Goal: Task Accomplishment & Management: Use online tool/utility

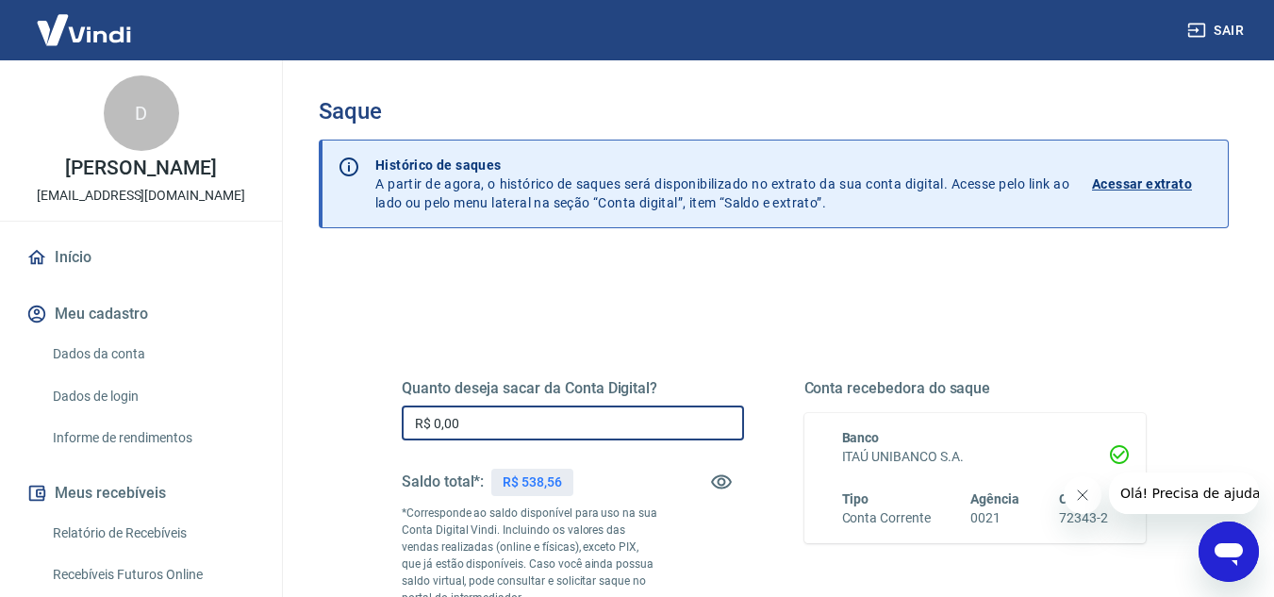
click at [493, 431] on input "R$ 0,00" at bounding box center [573, 422] width 342 height 35
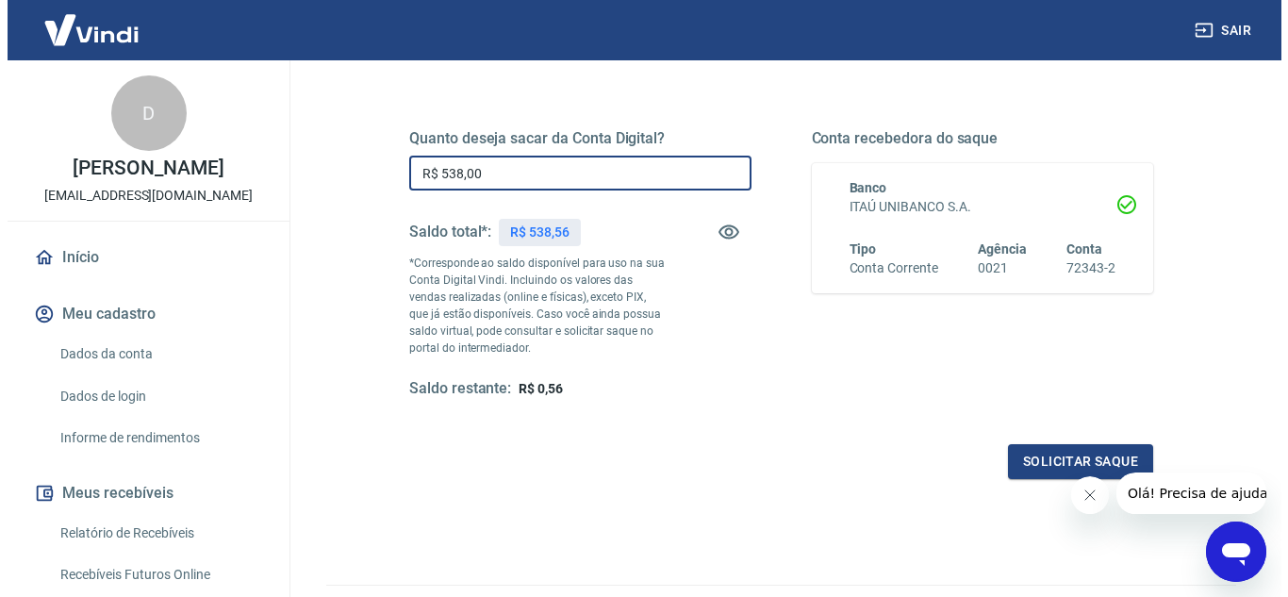
scroll to position [283, 0]
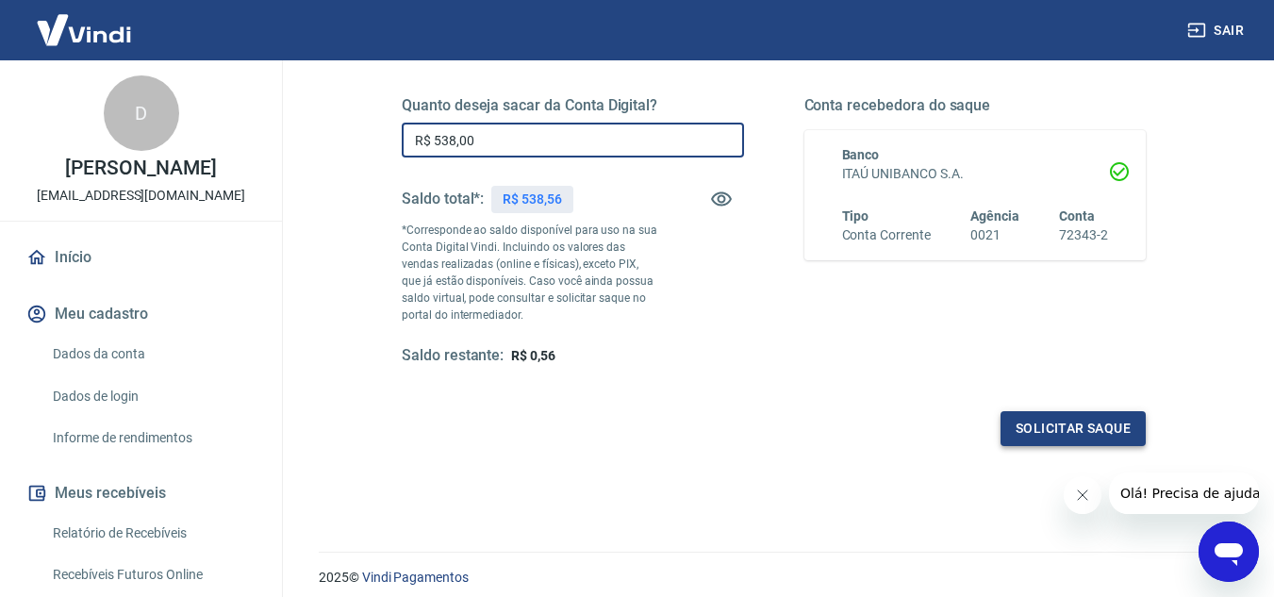
type input "R$ 538,00"
click at [1051, 434] on button "Solicitar saque" at bounding box center [1072, 428] width 145 height 35
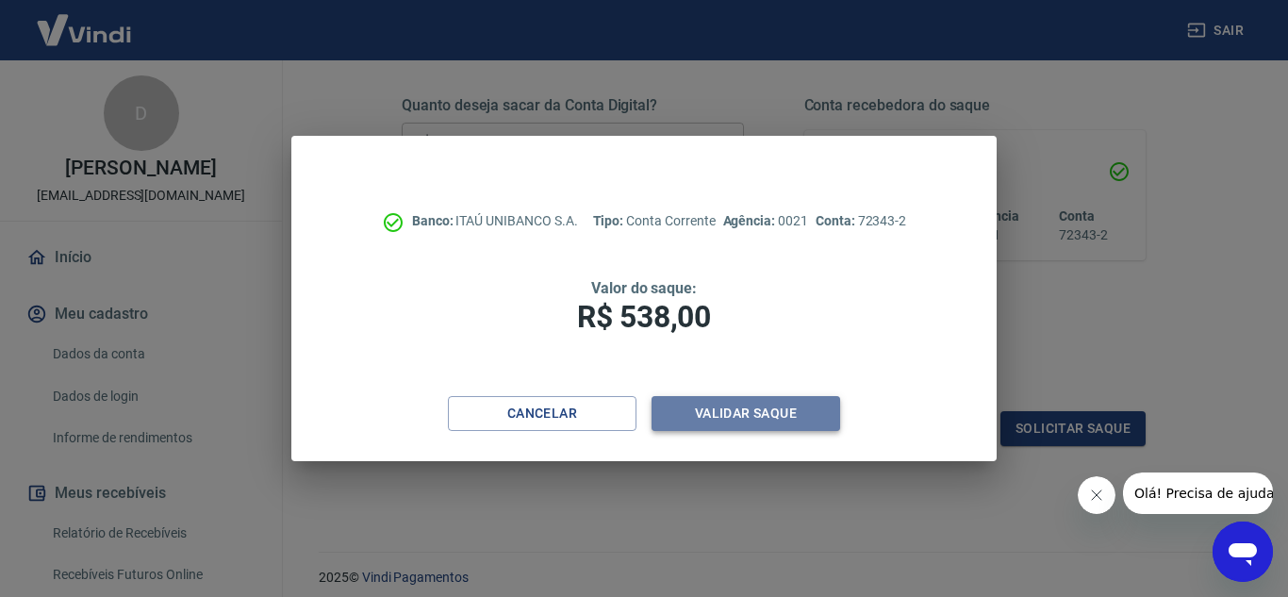
click at [722, 419] on button "Validar saque" at bounding box center [745, 413] width 189 height 35
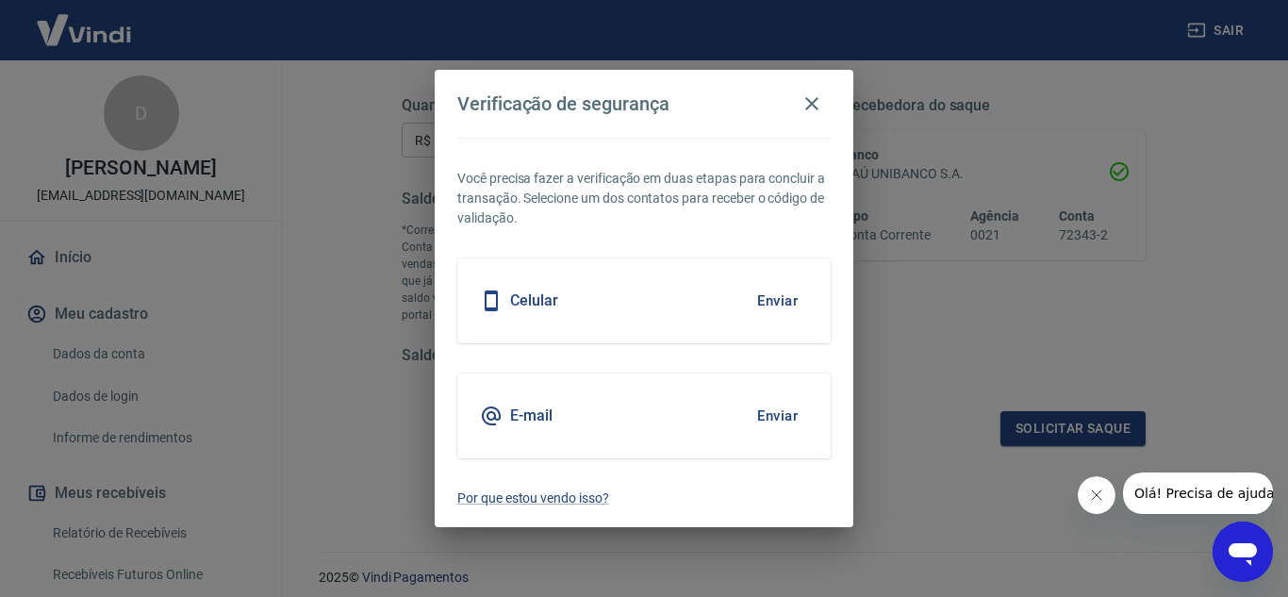
click at [775, 418] on button "Enviar" at bounding box center [777, 416] width 61 height 40
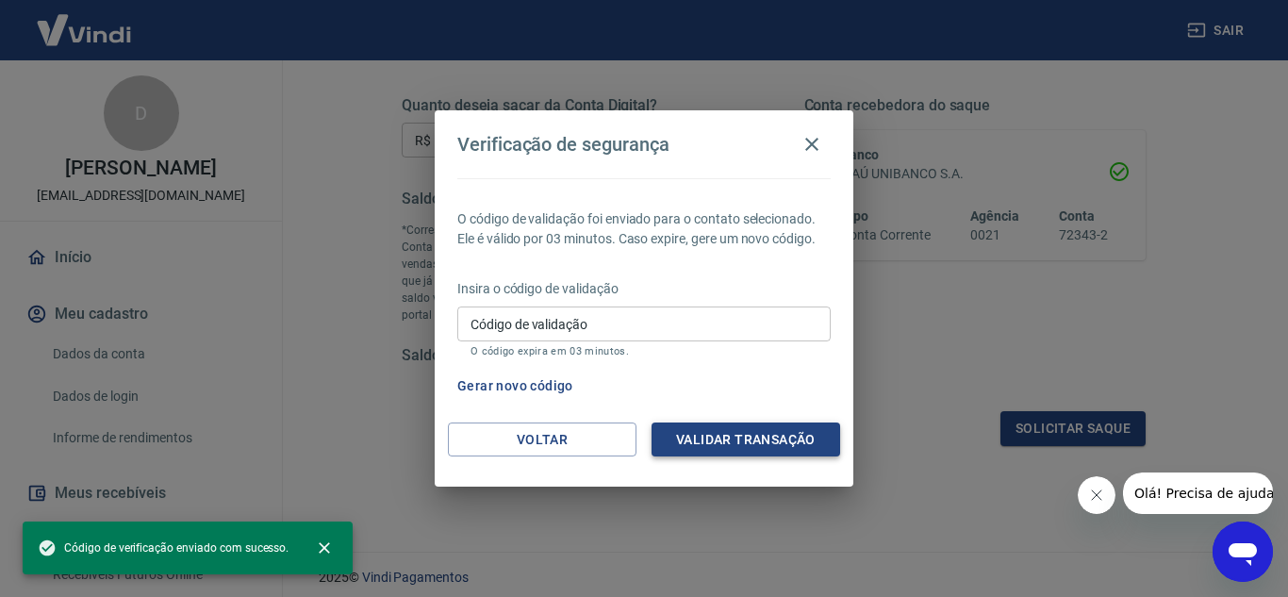
click at [766, 443] on button "Validar transação" at bounding box center [745, 439] width 189 height 35
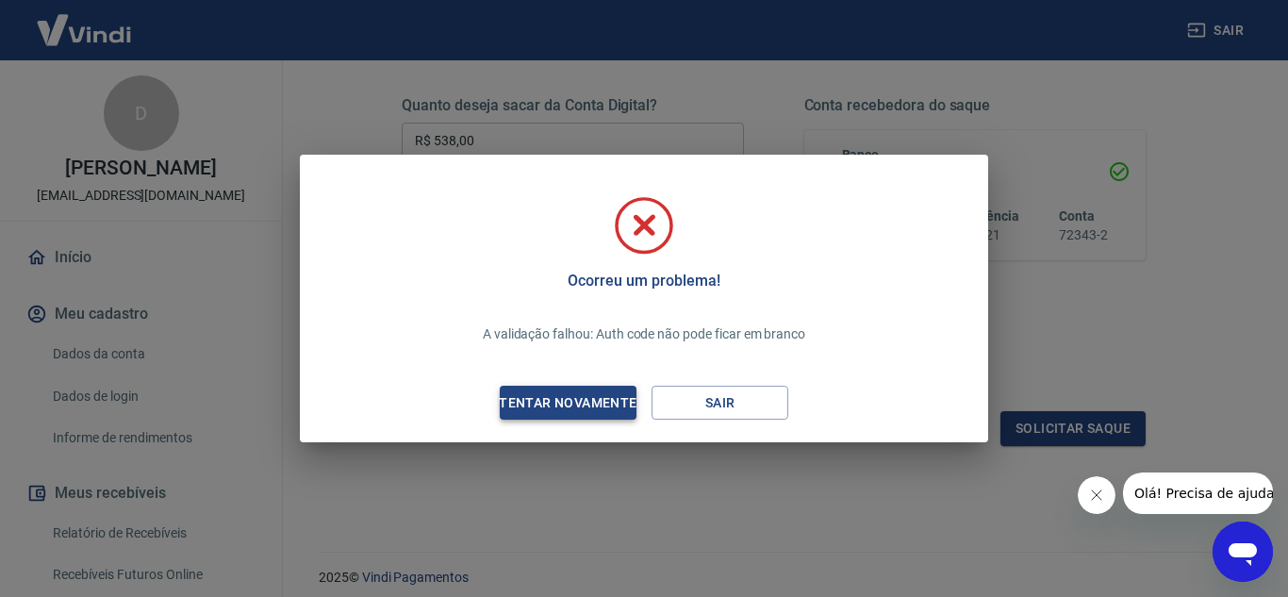
click at [570, 407] on div "Tentar novamente" at bounding box center [567, 403] width 183 height 24
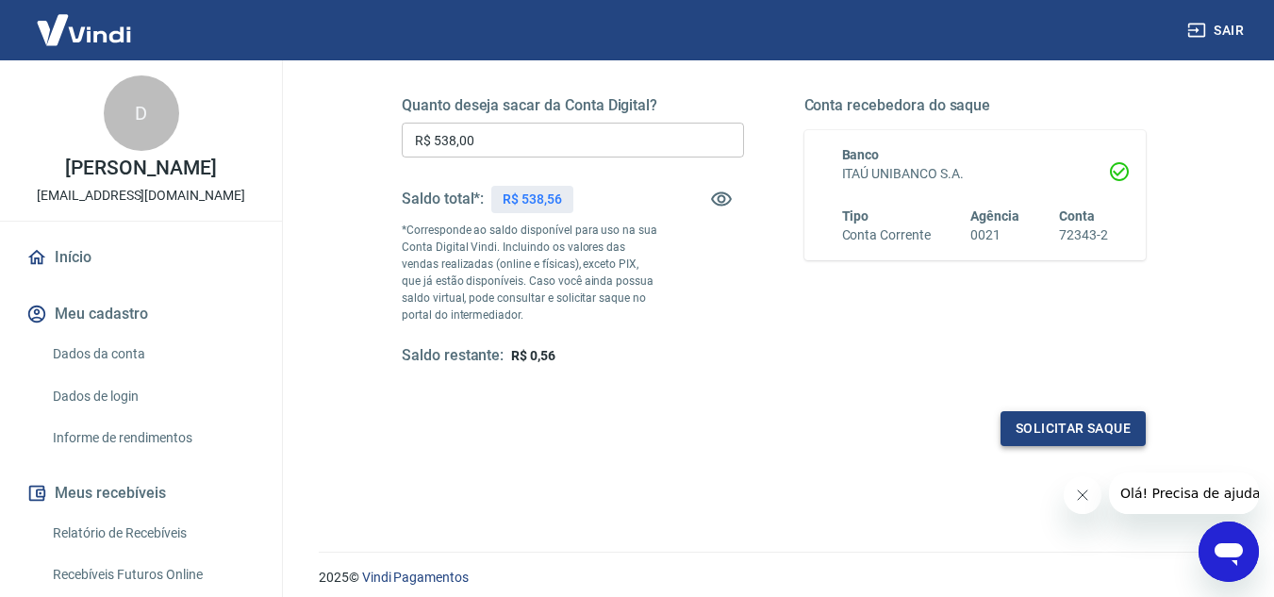
click at [1077, 439] on button "Solicitar saque" at bounding box center [1072, 428] width 145 height 35
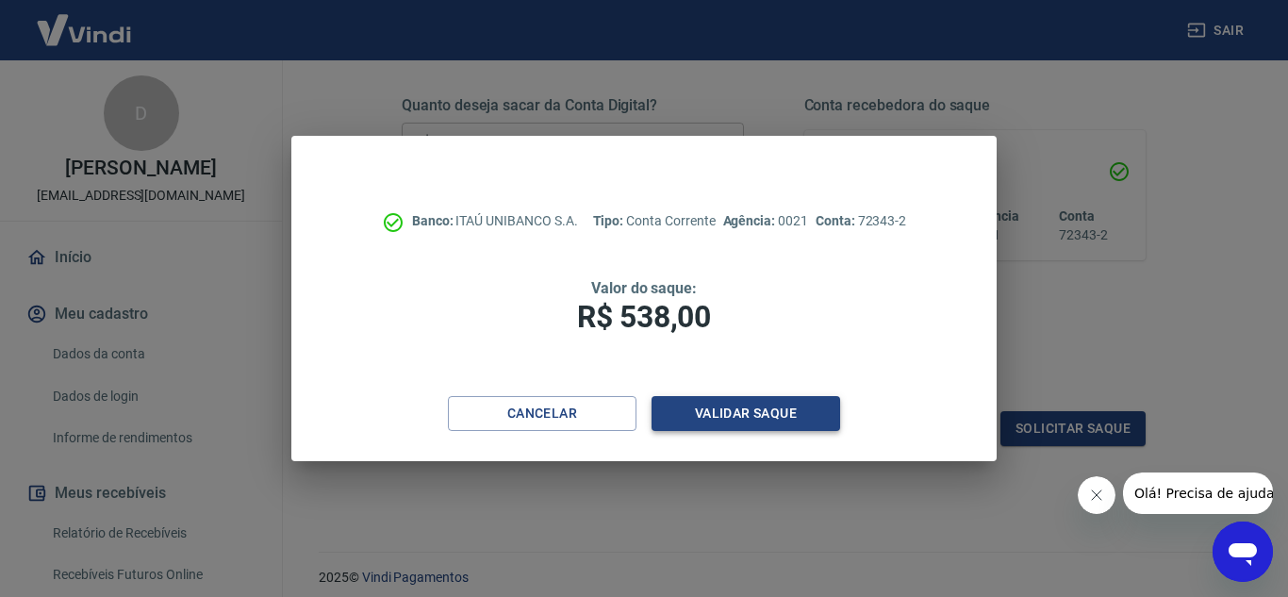
click at [750, 413] on button "Validar saque" at bounding box center [745, 413] width 189 height 35
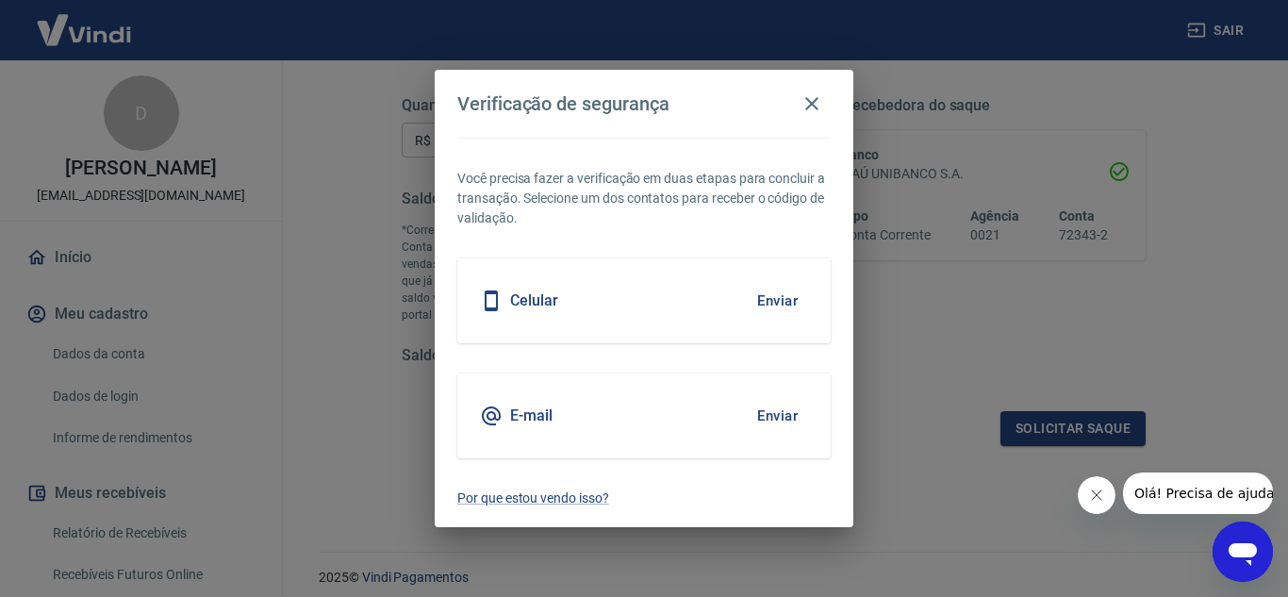
click at [775, 412] on button "Enviar" at bounding box center [777, 416] width 61 height 40
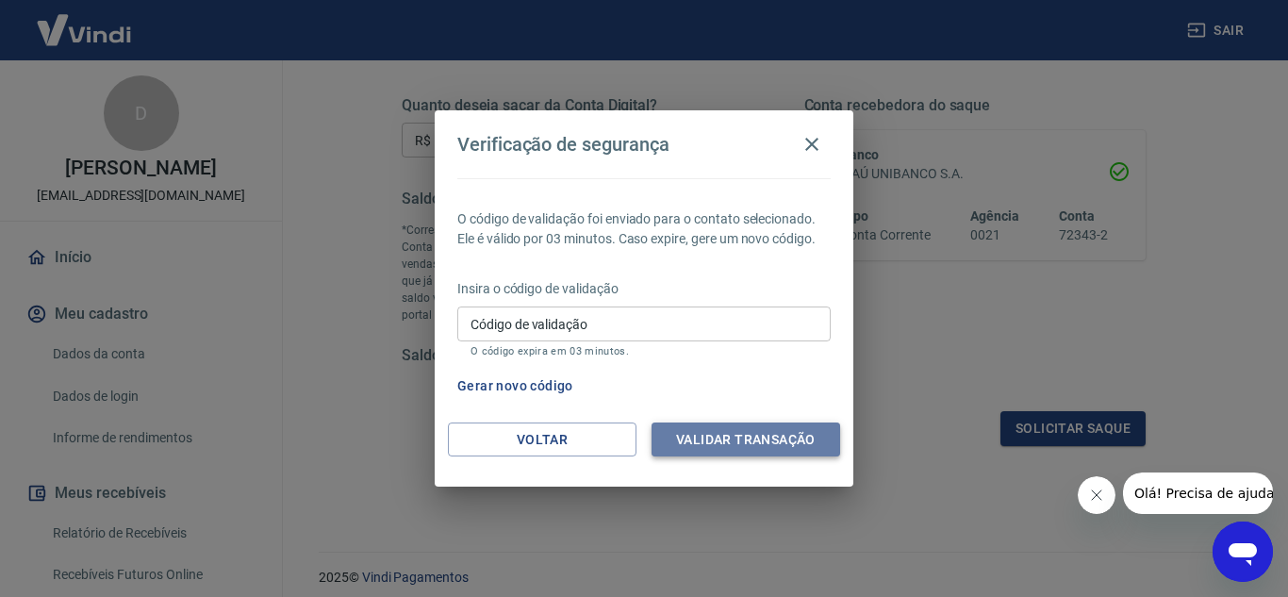
click at [761, 437] on button "Validar transação" at bounding box center [745, 439] width 189 height 35
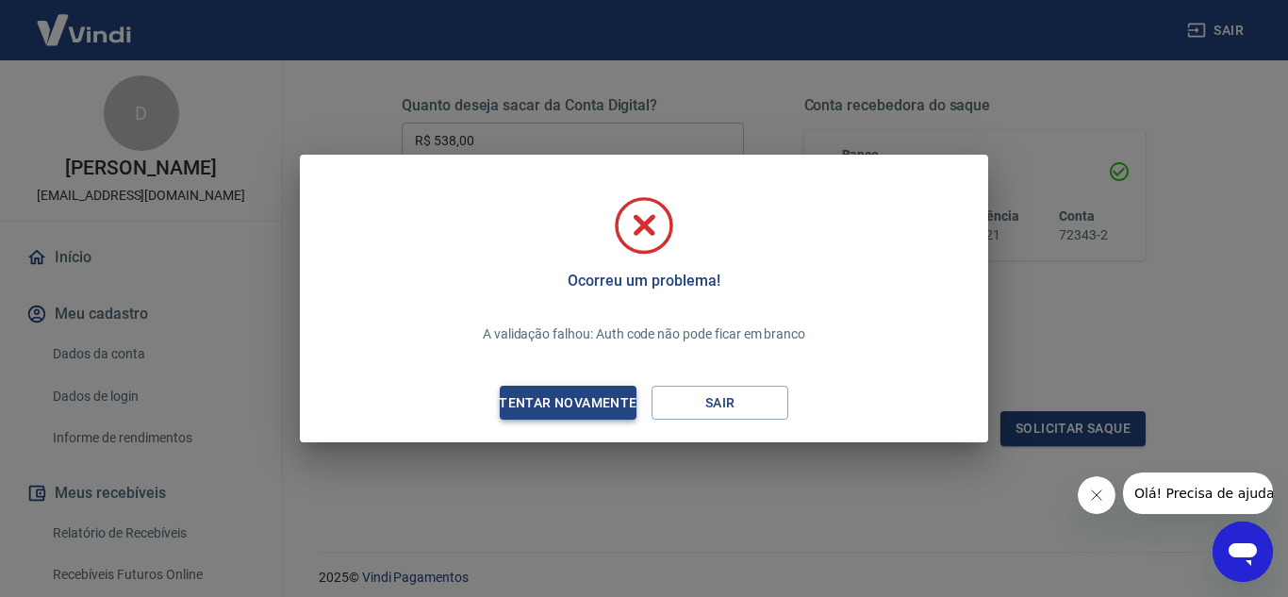
click at [589, 405] on div "Tentar novamente" at bounding box center [567, 403] width 183 height 24
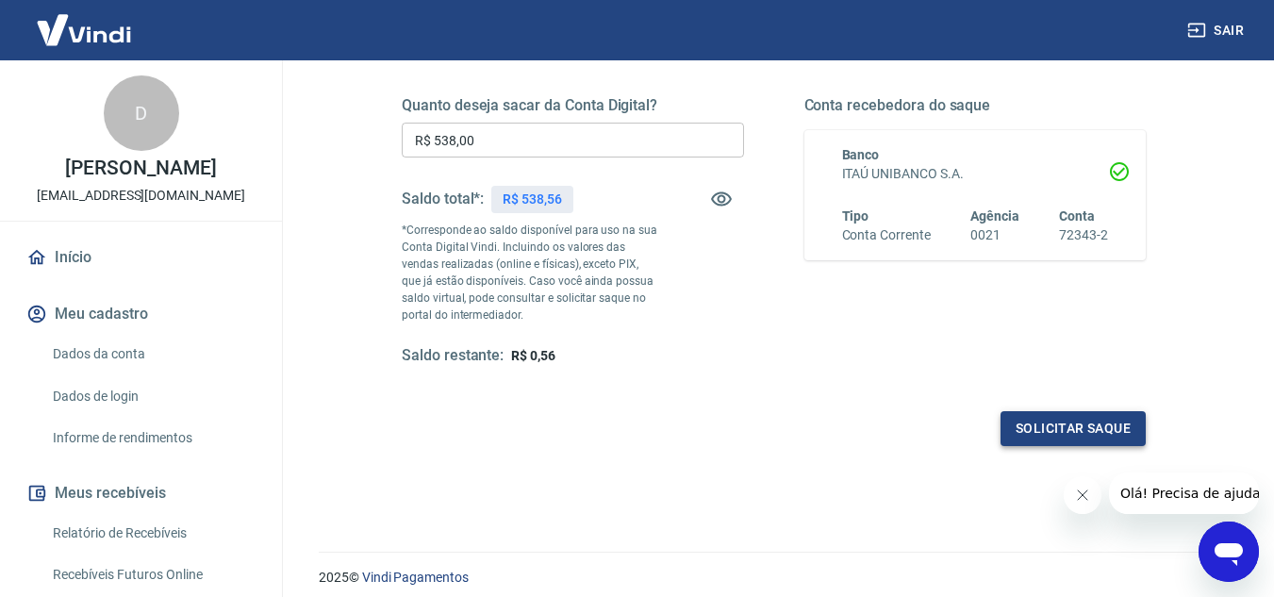
click at [1047, 435] on button "Solicitar saque" at bounding box center [1072, 428] width 145 height 35
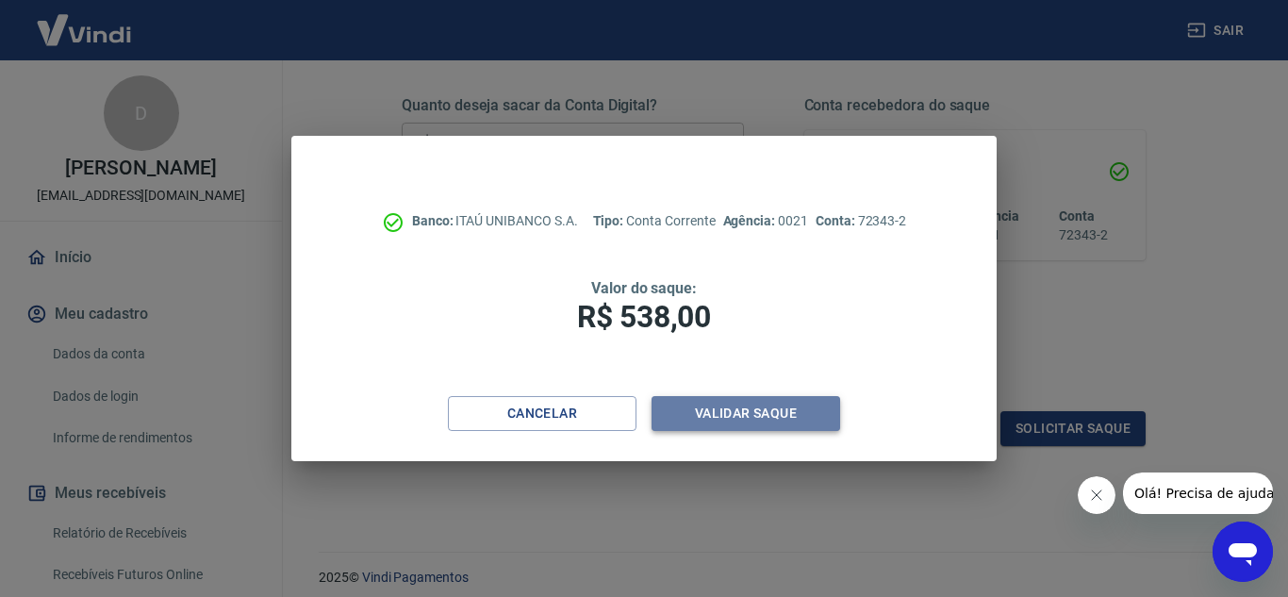
click at [782, 418] on button "Validar saque" at bounding box center [745, 413] width 189 height 35
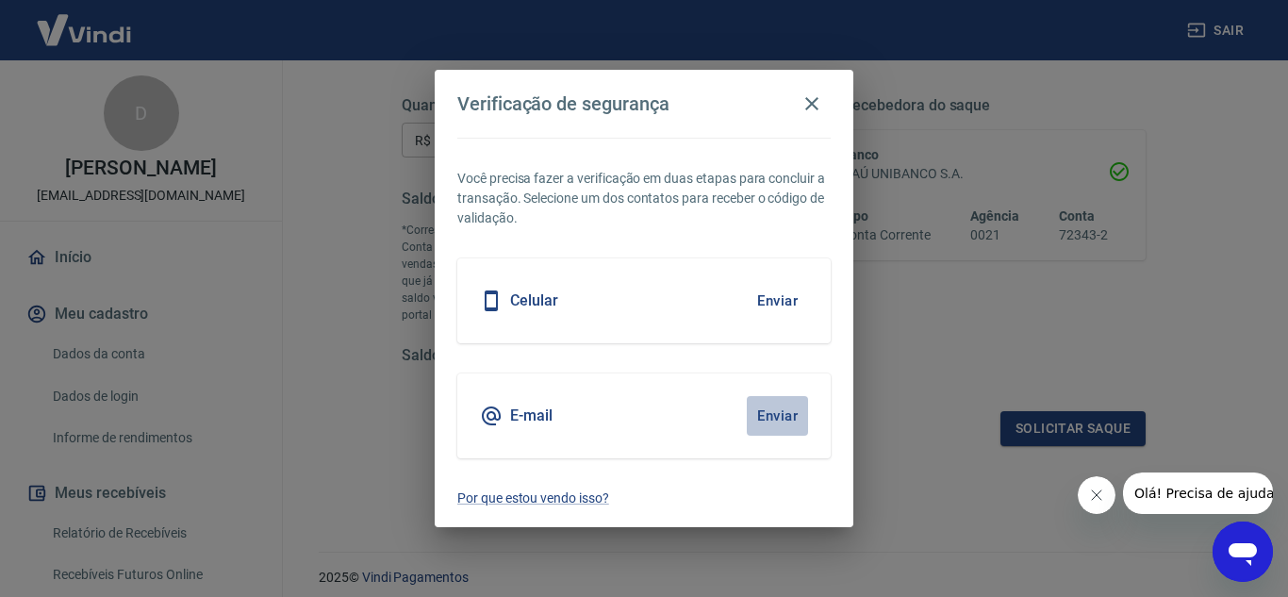
click at [782, 417] on button "Enviar" at bounding box center [777, 416] width 61 height 40
